Goal: Task Accomplishment & Management: Use online tool/utility

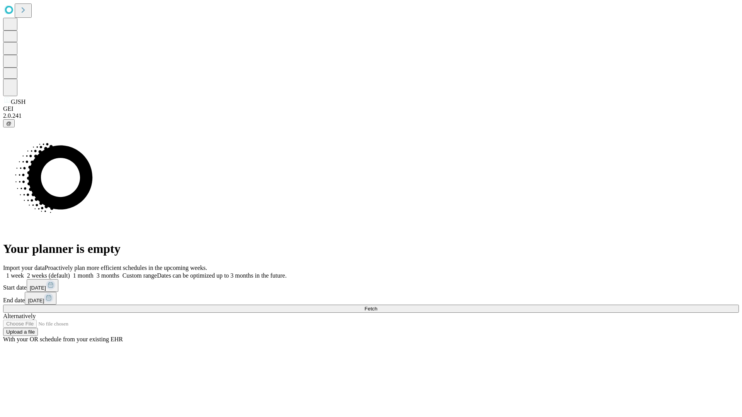
click at [377, 306] on span "Fetch" at bounding box center [370, 309] width 13 height 6
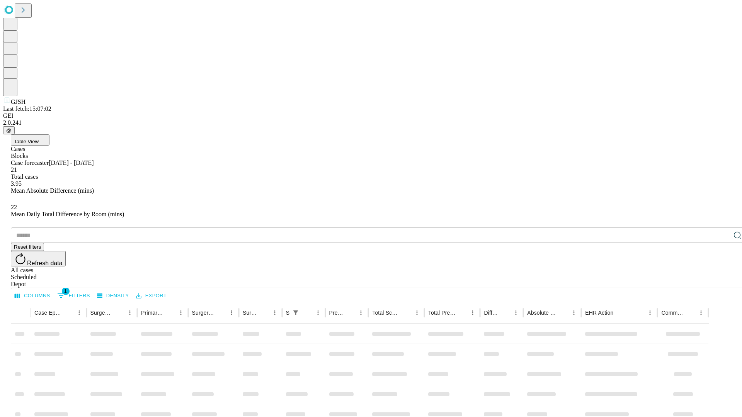
click at [722, 281] on div "Depot" at bounding box center [379, 284] width 736 height 7
